Goal: Navigation & Orientation: Find specific page/section

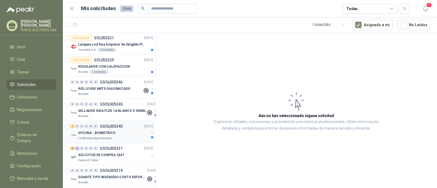
click at [97, 133] on p "OFICINA - BIOMETRICO" at bounding box center [96, 133] width 37 height 5
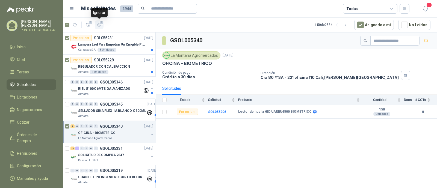
click at [100, 25] on icon "button" at bounding box center [99, 25] width 5 height 5
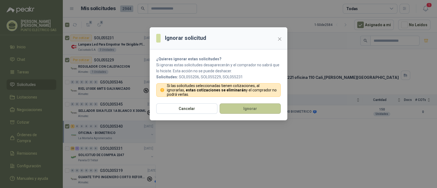
click at [249, 106] on button "Ignorar" at bounding box center [250, 109] width 61 height 10
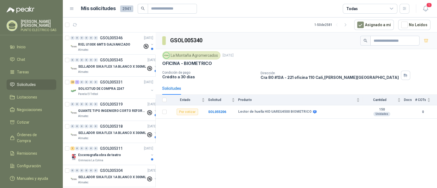
click at [27, 128] on ul "Inicio Chat Tareas Solicitudes Licitaciones Negociaciones Cotizar Órdenes de Co…" at bounding box center [31, 114] width 63 height 144
click at [27, 132] on span "Órdenes de Compra" at bounding box center [34, 138] width 34 height 12
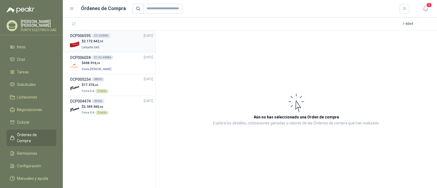
click at [104, 44] on div "$ 2.172.642 ,50 Lafayette SAS" at bounding box center [111, 44] width 83 height 11
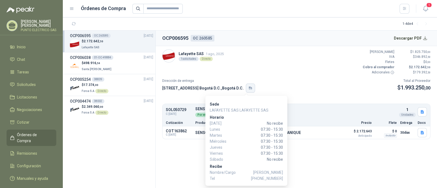
click at [249, 87] on icon "button" at bounding box center [251, 88] width 5 height 4
click at [250, 89] on icon "button" at bounding box center [250, 89] width 1 height 1
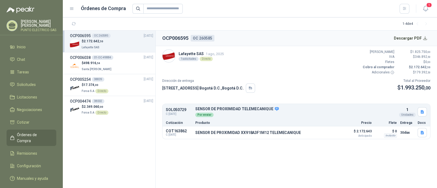
click at [113, 46] on div "$ 2.172.642 ,50 Lafayette SAS" at bounding box center [111, 44] width 83 height 11
drag, startPoint x: 113, startPoint y: 44, endPoint x: 27, endPoint y: 85, distance: 95.4
click at [27, 85] on span "Solicitudes" at bounding box center [26, 85] width 19 height 6
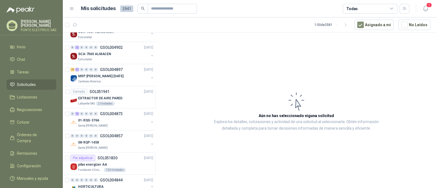
scroll to position [685, 0]
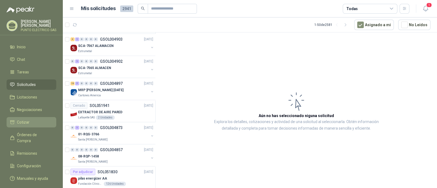
click at [21, 121] on span "Cotizar" at bounding box center [23, 122] width 13 height 6
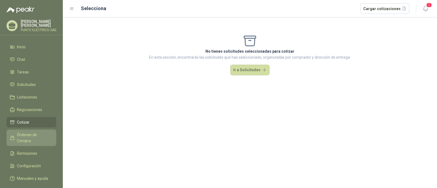
click at [28, 132] on span "Órdenes de Compra" at bounding box center [34, 138] width 34 height 12
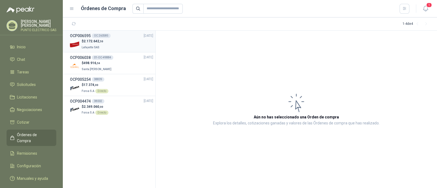
click at [103, 46] on p "Lafayette SAS" at bounding box center [93, 47] width 22 height 6
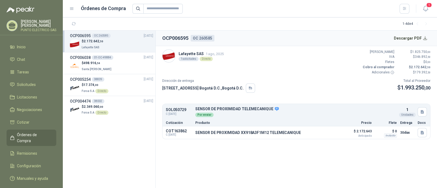
click at [206, 58] on div "Directo" at bounding box center [206, 59] width 13 height 4
click at [206, 37] on div "OC 260585" at bounding box center [203, 38] width 24 height 7
click at [427, 81] on p "Total al Proveedor" at bounding box center [414, 80] width 33 height 5
click at [170, 60] on img at bounding box center [169, 56] width 13 height 13
drag, startPoint x: 224, startPoint y: 60, endPoint x: 216, endPoint y: 73, distance: 15.6
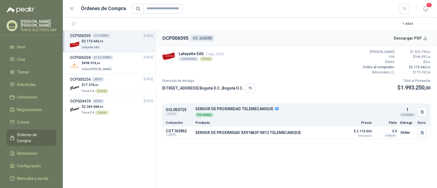
click at [224, 60] on div "Lafayette SAS [DATE] 1 solicitudes Directo Valor Bruto $ 1.825.750 ,00 IVA $ 34…" at bounding box center [296, 62] width 268 height 26
drag, startPoint x: 176, startPoint y: 112, endPoint x: 184, endPoint y: 118, distance: 9.4
click at [177, 113] on span "C: [DATE]" at bounding box center [179, 114] width 26 height 4
click at [205, 115] on div "Por enviar" at bounding box center [204, 115] width 18 height 4
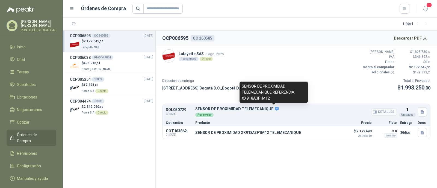
click at [275, 108] on icon at bounding box center [277, 109] width 5 height 5
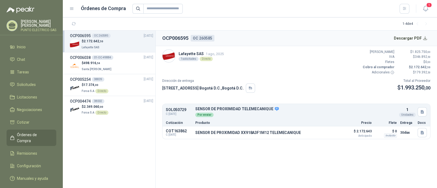
click at [198, 124] on p "Producto" at bounding box center [268, 122] width 146 height 3
click at [205, 112] on div "Por enviar" at bounding box center [296, 115] width 202 height 6
click at [382, 113] on button "Detalles" at bounding box center [385, 112] width 26 height 7
click at [389, 110] on button "Detalles" at bounding box center [385, 112] width 26 height 7
click at [424, 112] on icon "button" at bounding box center [422, 112] width 3 height 4
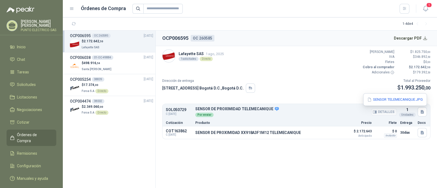
click at [349, 111] on p "SENSOR DE PROXIMIDAD TELEMECANIQUE" at bounding box center [296, 109] width 202 height 5
click at [118, 66] on div "$ 498.916 ,54 Santa [PERSON_NAME]" at bounding box center [111, 66] width 83 height 11
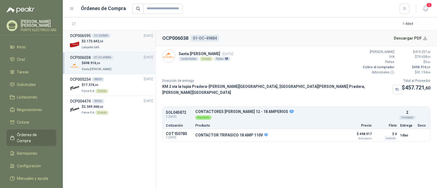
click at [107, 44] on div "$ 2.172.642 ,50 Lafayette SAS" at bounding box center [111, 44] width 83 height 11
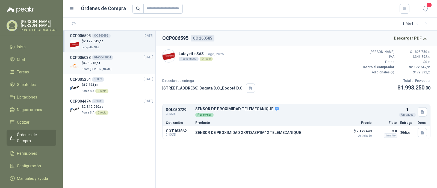
click at [116, 66] on div "$ 498.916 ,54 Santa [PERSON_NAME]" at bounding box center [111, 66] width 83 height 11
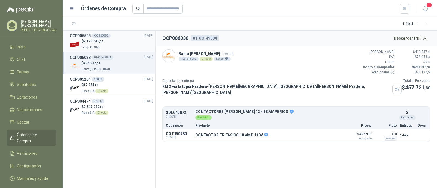
click at [105, 46] on div "$ 2.172.642 ,50 Lafayette SAS" at bounding box center [111, 44] width 83 height 11
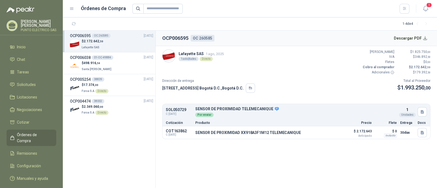
click at [188, 59] on div "1 solicitudes" at bounding box center [189, 59] width 20 height 4
click at [204, 37] on div "OC 260585" at bounding box center [203, 38] width 24 height 7
click at [170, 41] on h2 "OCP006595" at bounding box center [175, 38] width 26 height 8
click at [171, 39] on h2 "OCP006595" at bounding box center [175, 38] width 26 height 8
click at [29, 74] on link "Tareas" at bounding box center [32, 72] width 50 height 10
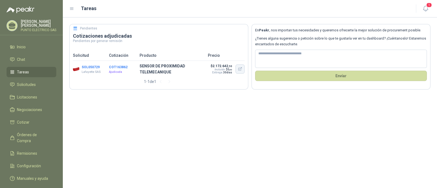
click at [239, 70] on icon "button" at bounding box center [240, 69] width 5 height 5
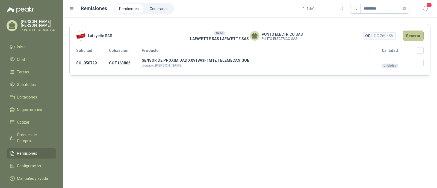
click at [415, 38] on button "Generar" at bounding box center [413, 36] width 21 height 10
click at [416, 37] on button "Generar" at bounding box center [413, 36] width 21 height 10
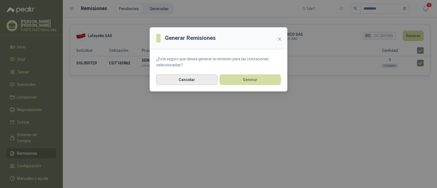
click at [197, 81] on button "Cancelar" at bounding box center [186, 80] width 61 height 10
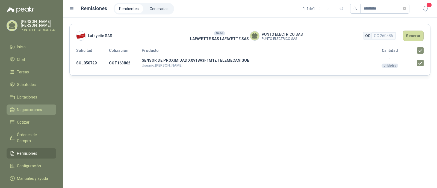
click at [36, 110] on span "Negociaciones" at bounding box center [29, 110] width 25 height 6
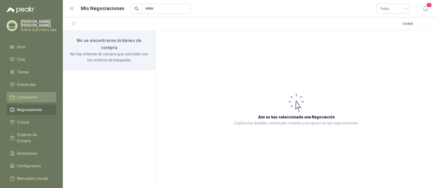
click at [31, 98] on span "Licitaciones" at bounding box center [27, 97] width 20 height 6
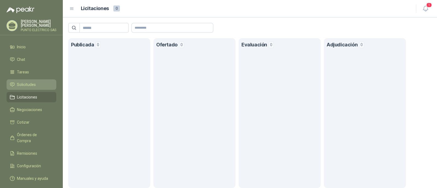
click at [25, 82] on span "Solicitudes" at bounding box center [26, 85] width 19 height 6
